Goal: Task Accomplishment & Management: Use online tool/utility

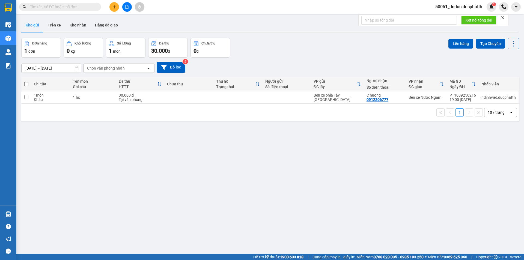
click at [116, 9] on button at bounding box center [114, 7] width 10 height 10
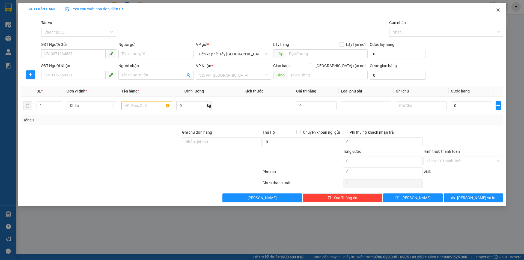
click at [498, 9] on icon "close" at bounding box center [498, 10] width 4 height 4
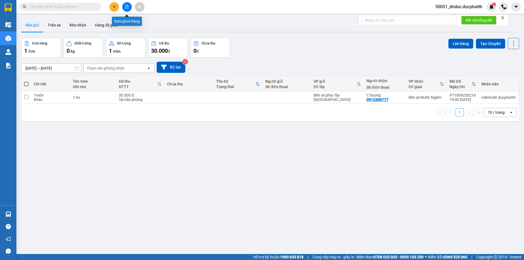
click at [130, 9] on button at bounding box center [127, 7] width 10 height 10
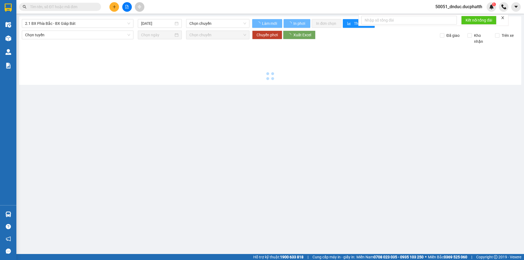
type input "[DATE]"
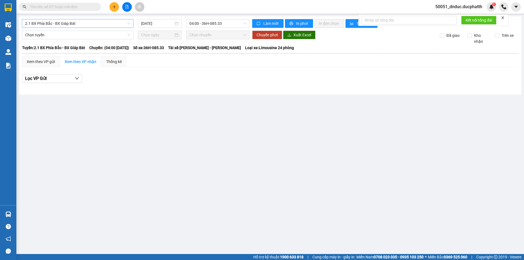
click at [81, 22] on span "2.1 BX Phía Bắc - BX Giáp Bát" at bounding box center [77, 23] width 105 height 8
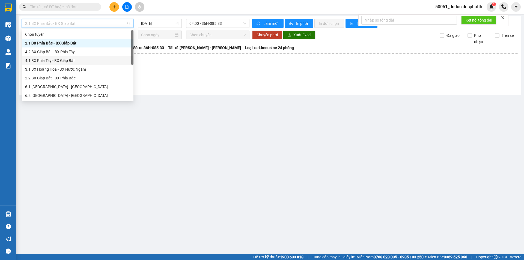
scroll to position [44, 0]
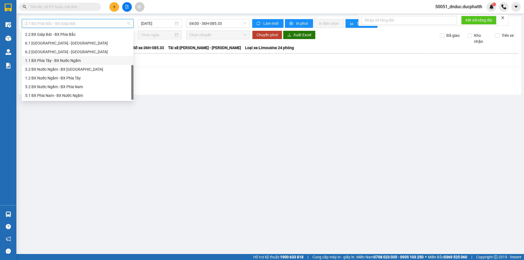
click at [68, 59] on div "1.1 BX Phía Tây - BX Nước Ngầm" at bounding box center [77, 61] width 105 height 6
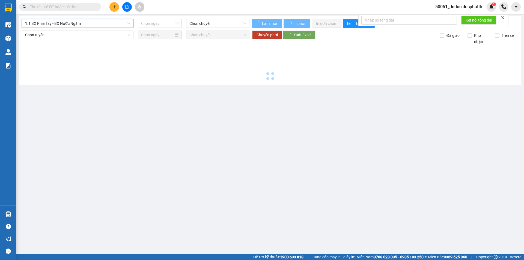
type input "[DATE]"
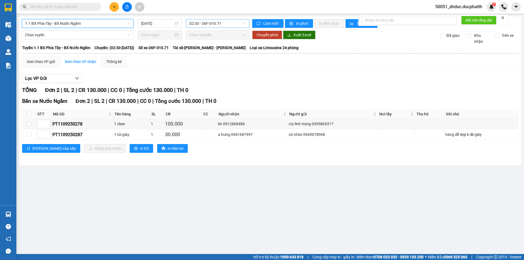
click at [210, 23] on span "02:30 - 36F-010.71" at bounding box center [217, 23] width 57 height 8
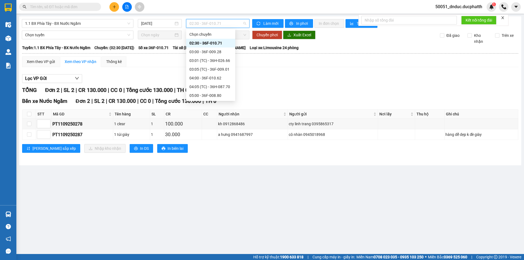
drag, startPoint x: 209, startPoint y: 41, endPoint x: 248, endPoint y: 45, distance: 39.2
click at [212, 40] on div "02:30 - 36F-010.71" at bounding box center [210, 43] width 43 height 6
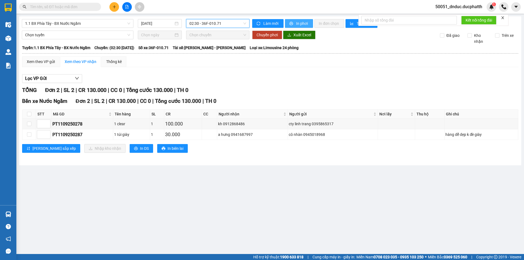
click at [300, 23] on span "In phơi" at bounding box center [302, 23] width 13 height 6
click at [193, 24] on span "02:30 - 36F-010.71" at bounding box center [217, 23] width 57 height 8
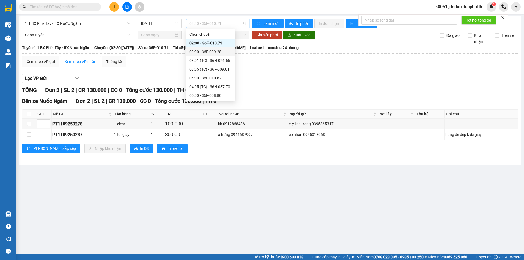
click at [203, 52] on div "03:00 - 36F-009.28" at bounding box center [210, 52] width 43 height 6
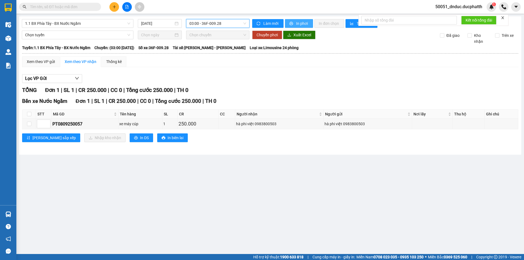
click at [298, 22] on span "In phơi" at bounding box center [302, 23] width 13 height 6
